Goal: Register for event/course

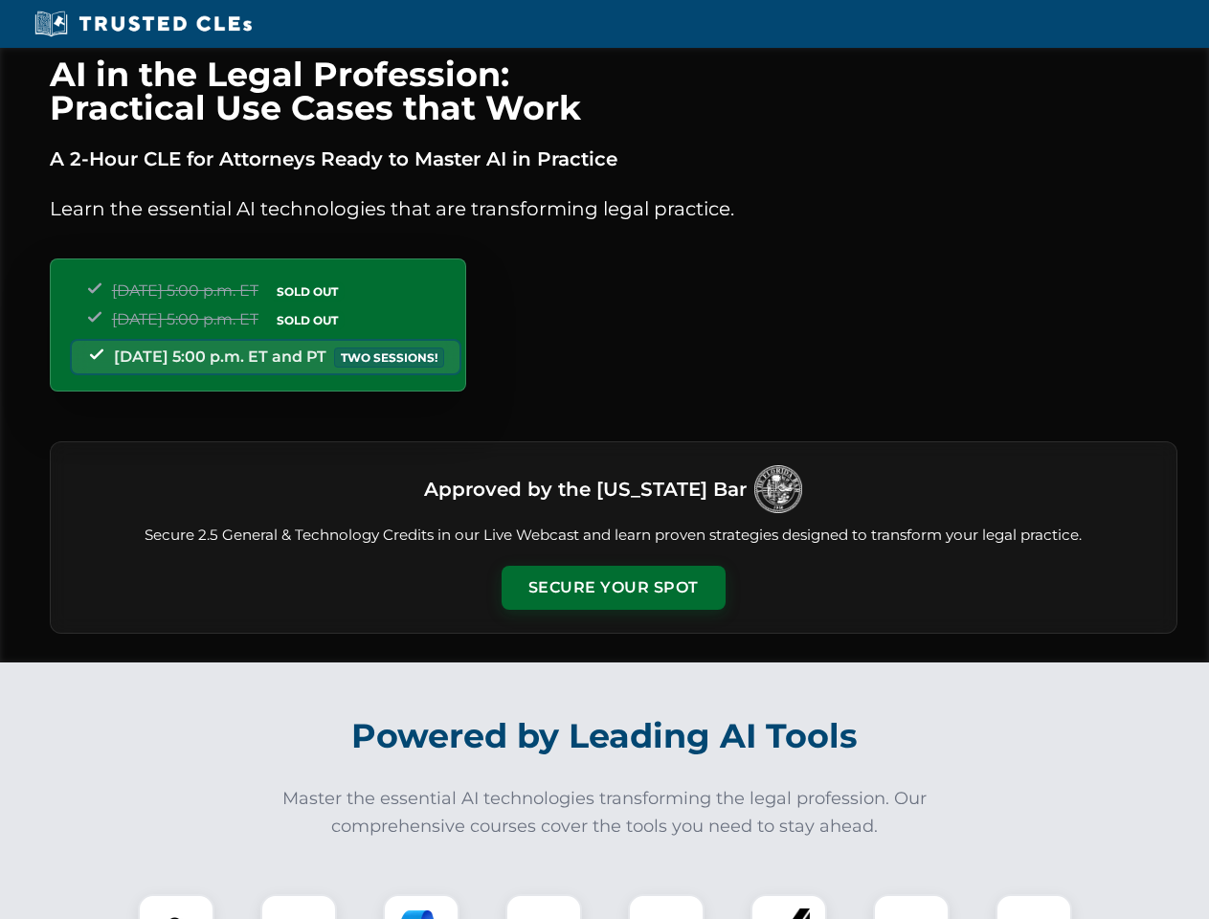
click at [613, 588] on button "Secure Your Spot" at bounding box center [614, 588] width 224 height 44
click at [176, 906] on img at bounding box center [176, 933] width 56 height 56
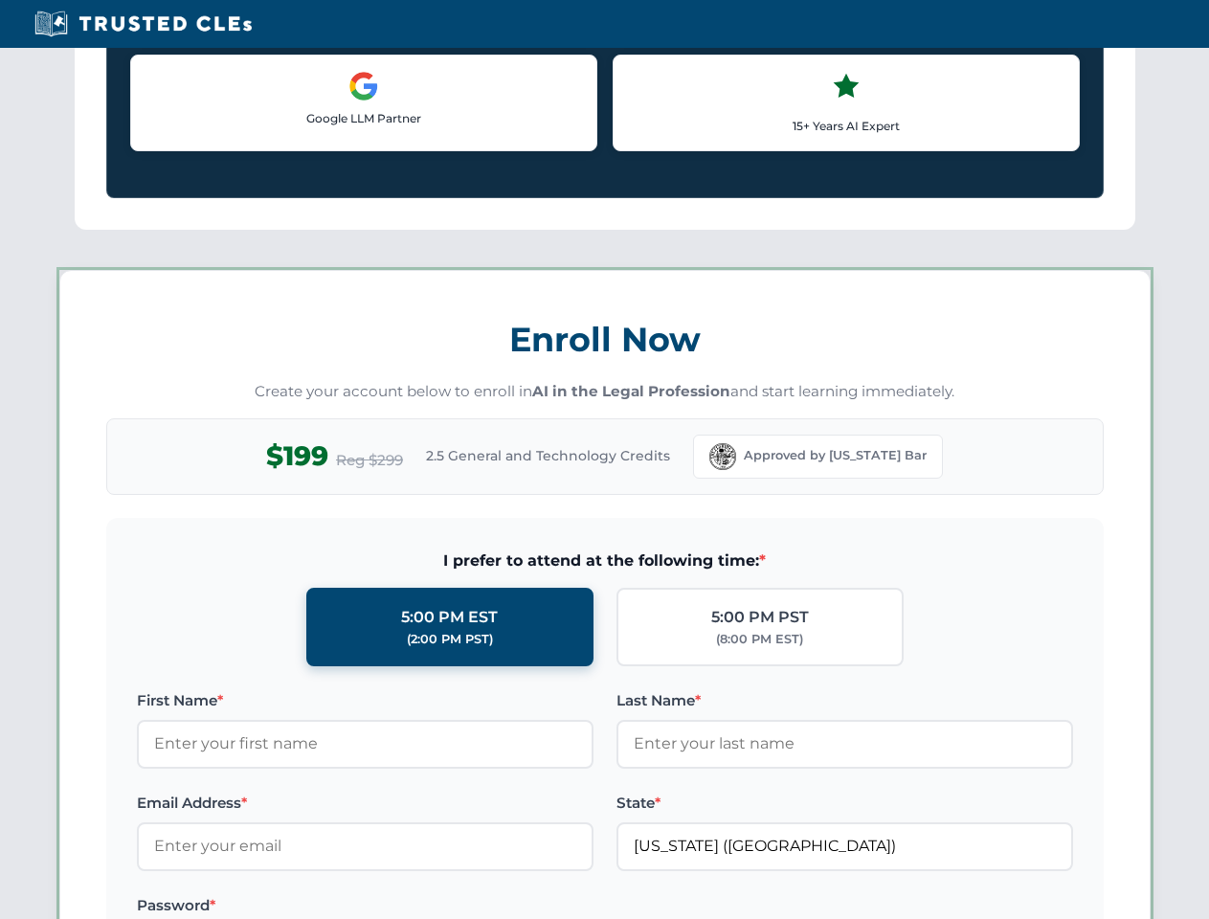
click at [421, 906] on label "Password *" at bounding box center [365, 905] width 457 height 23
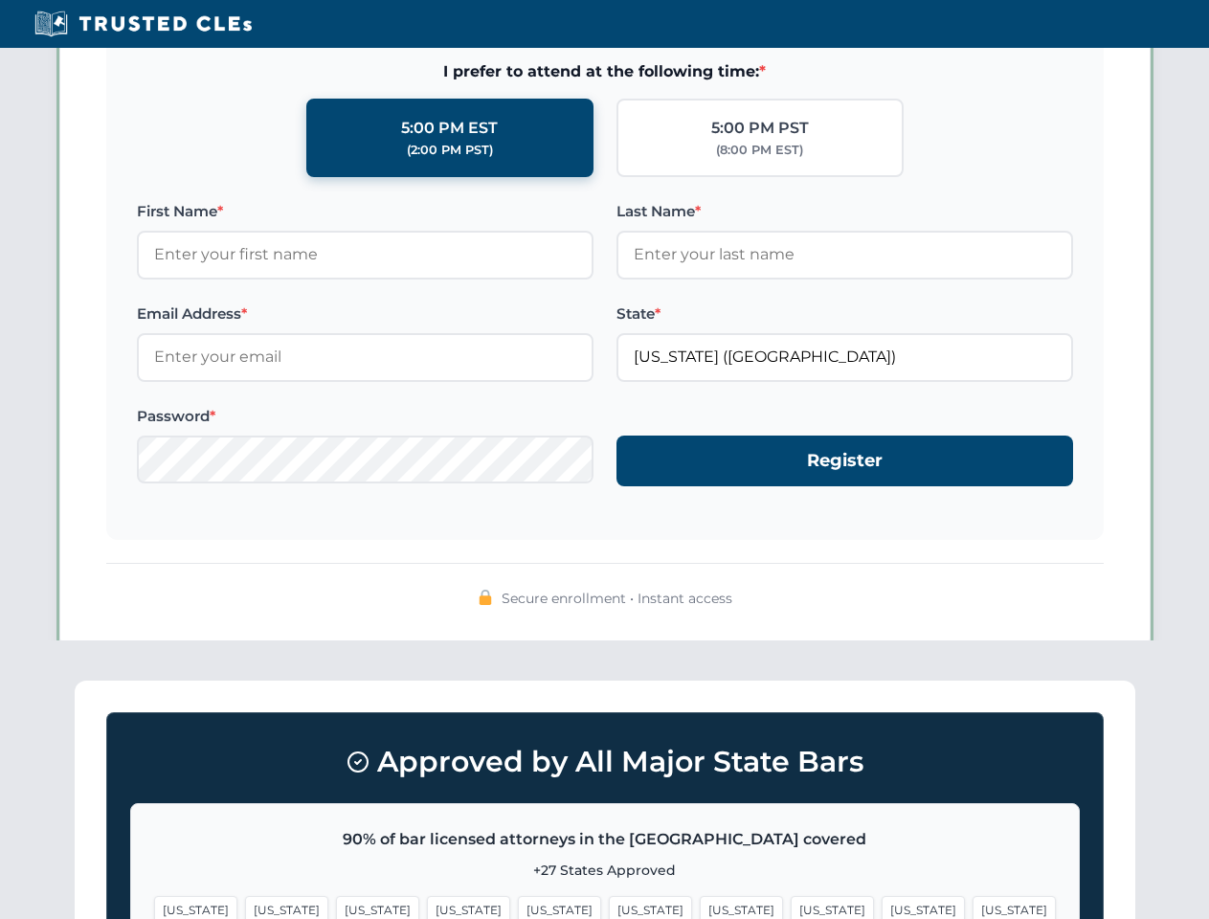
click at [882, 906] on span "[US_STATE]" at bounding box center [923, 910] width 83 height 28
